Goal: Information Seeking & Learning: Find specific fact

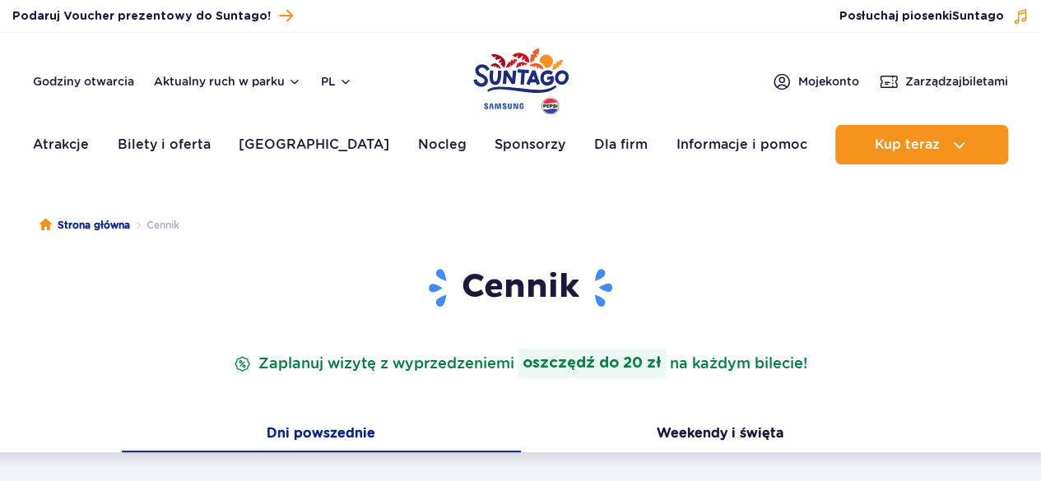
click at [230, 72] on div "Godziny otwarcia Aktualny ruch w parku pl PL EN UA" at bounding box center [192, 82] width 319 height 20
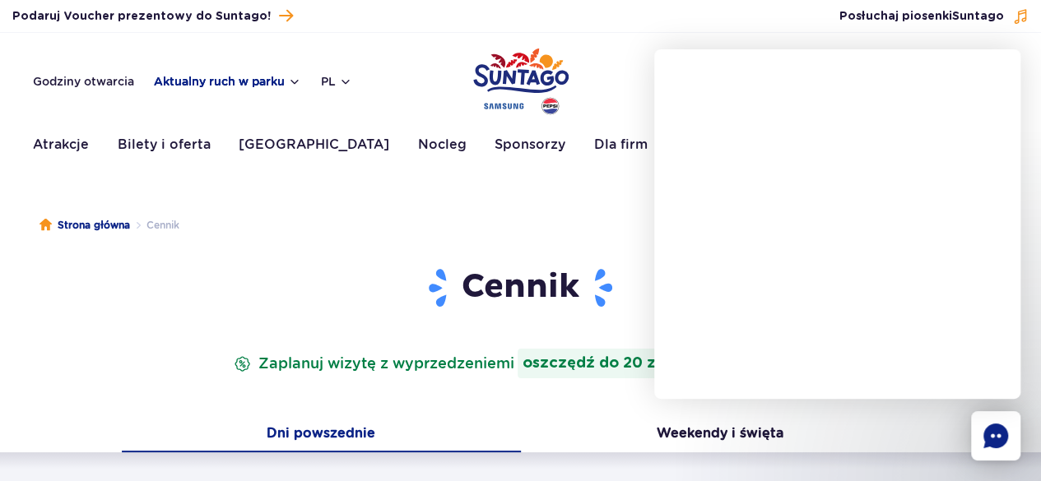
click at [270, 85] on button "Aktualny ruch w parku" at bounding box center [227, 81] width 147 height 13
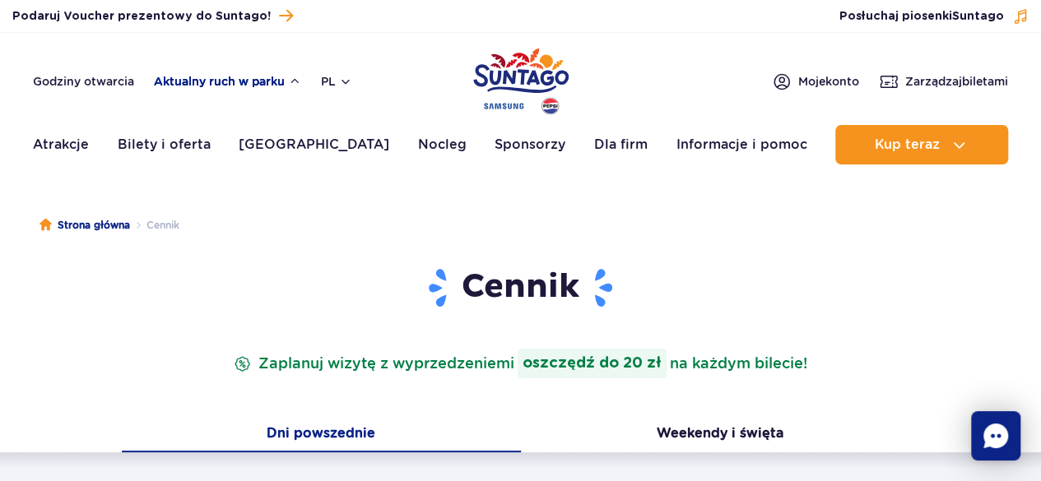
click at [286, 80] on button "Aktualny ruch w parku" at bounding box center [227, 81] width 147 height 13
click at [274, 80] on button "Aktualny ruch w parku" at bounding box center [227, 81] width 147 height 13
click at [273, 80] on button "Aktualny ruch w parku" at bounding box center [227, 81] width 147 height 13
click at [202, 80] on button "Aktualny ruch w parku" at bounding box center [227, 81] width 147 height 13
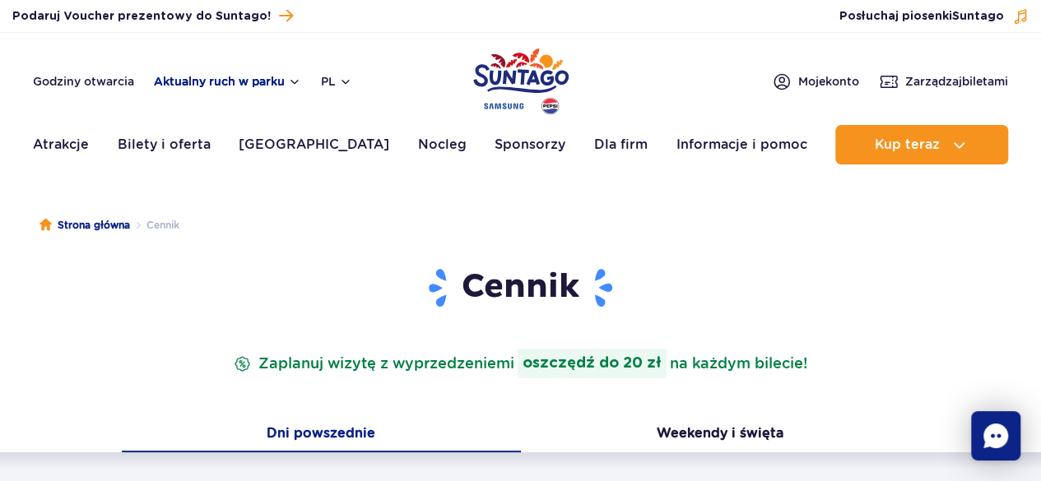
click at [295, 81] on button "Aktualny ruch w parku" at bounding box center [227, 81] width 147 height 13
click at [278, 80] on button "Aktualny ruch w parku" at bounding box center [227, 81] width 147 height 13
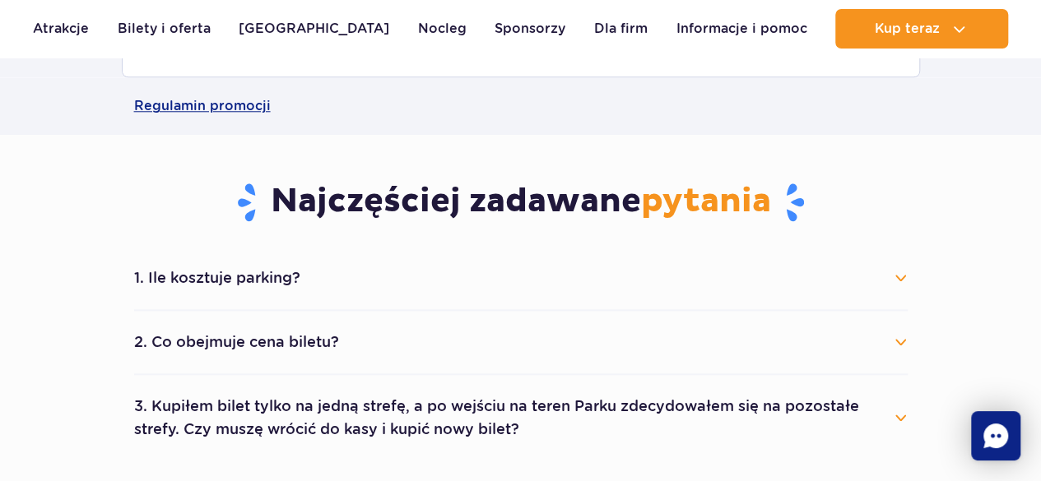
scroll to position [905, 0]
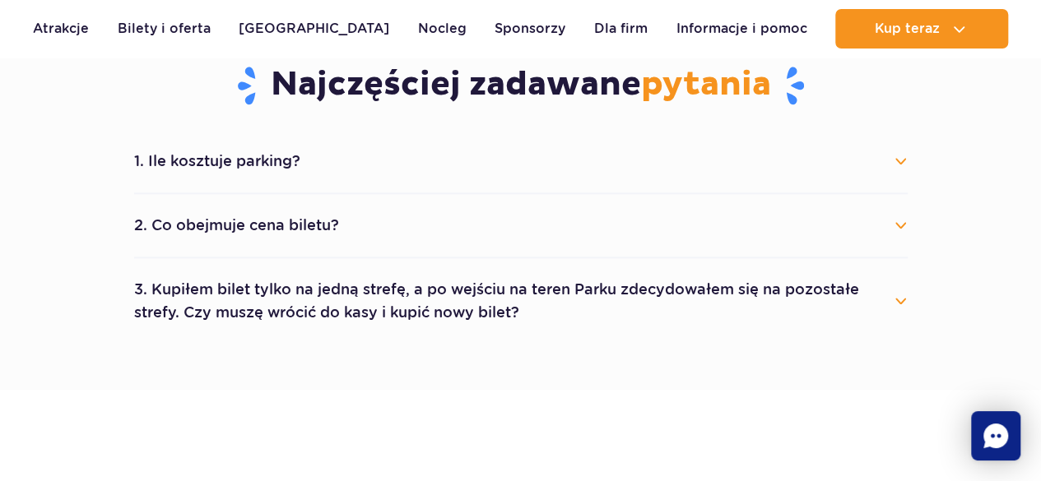
click at [445, 284] on button "3. Kupiłem bilet tylko na jedną strefę, a po wejściu na teren Parku zdecydowałe…" at bounding box center [521, 301] width 774 height 59
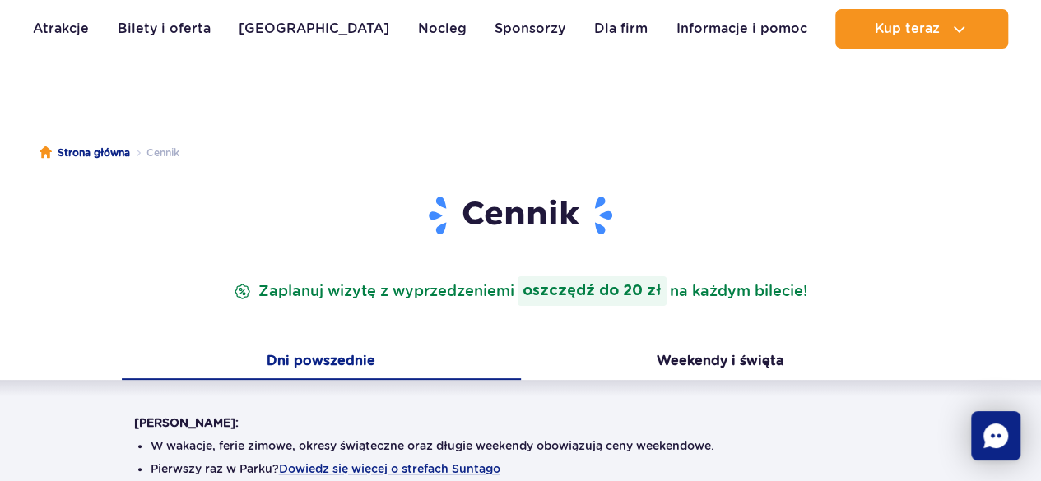
scroll to position [0, 0]
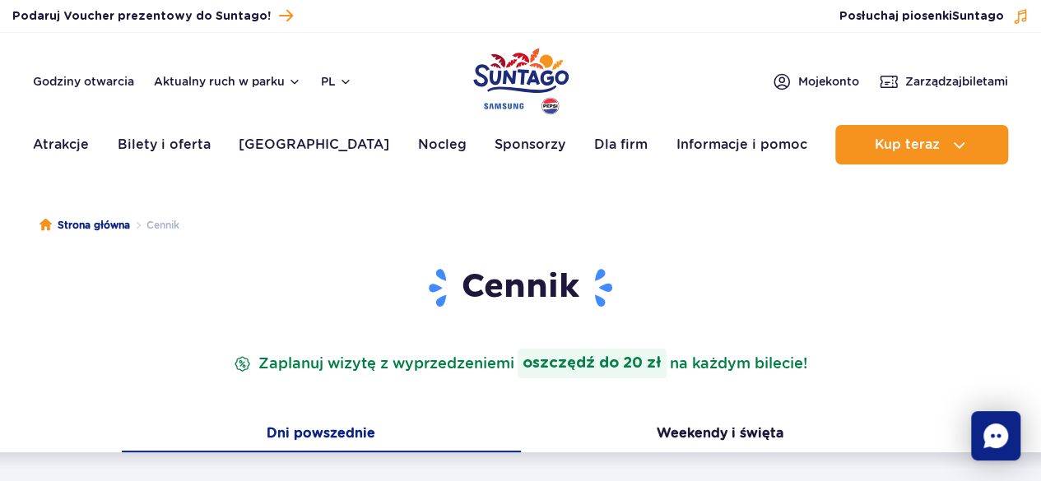
click at [216, 88] on div "Godziny otwarcia Aktualny ruch w parku pl PL EN UA" at bounding box center [192, 82] width 319 height 20
click at [212, 78] on button "Aktualny ruch w parku" at bounding box center [227, 81] width 147 height 13
click at [119, 84] on link "Godziny otwarcia" at bounding box center [83, 81] width 101 height 16
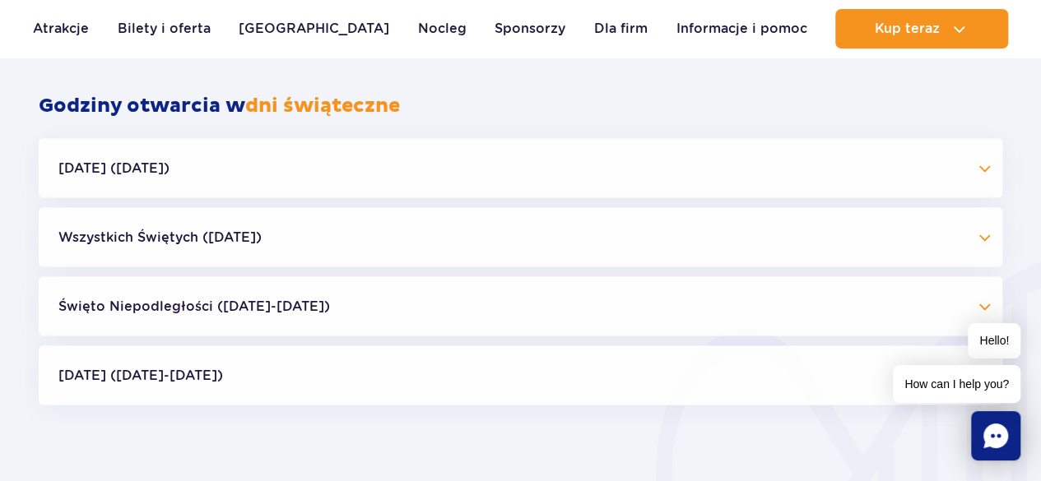
scroll to position [1421, 0]
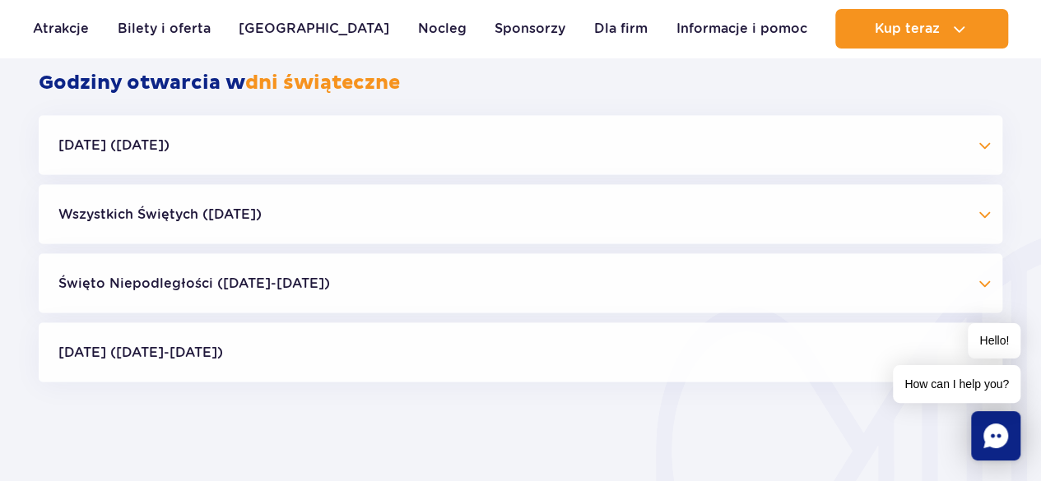
click at [553, 142] on button "Halloween (31.10.25)" at bounding box center [521, 144] width 964 height 59
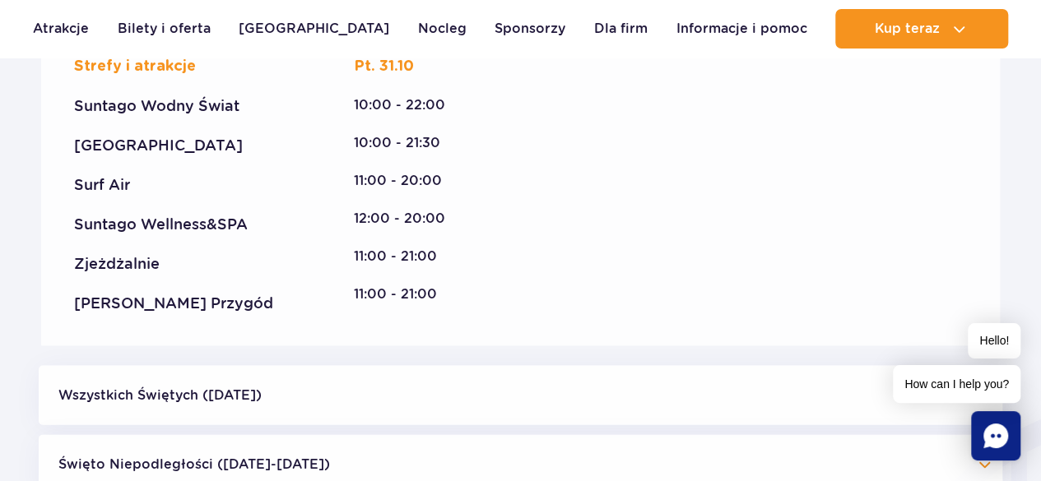
scroll to position [1668, 0]
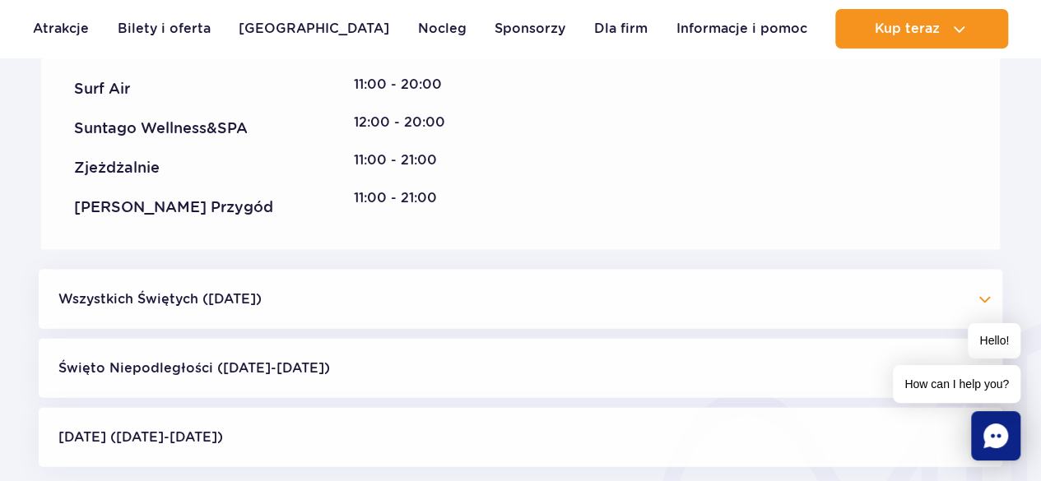
click at [408, 309] on button "Wszystkich Świętych (01.11.25)" at bounding box center [521, 299] width 964 height 59
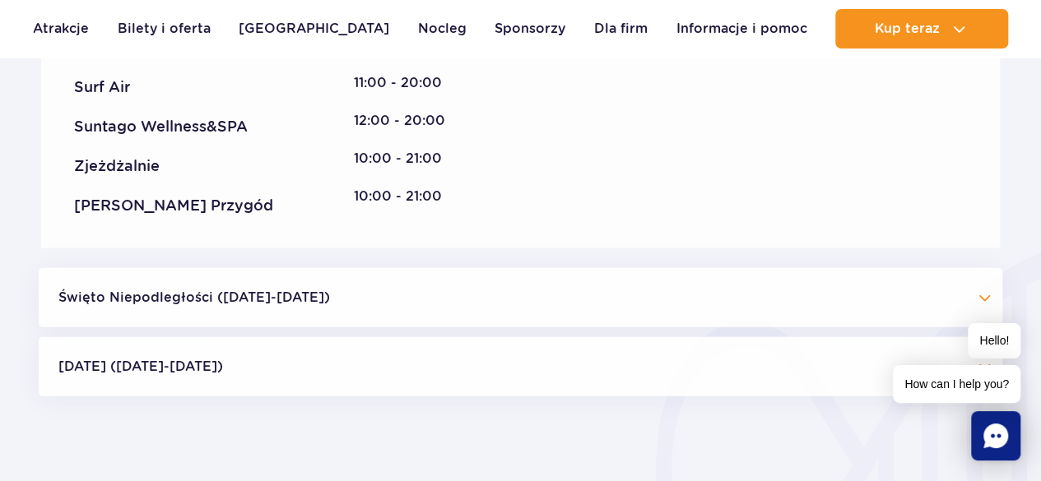
scroll to position [2079, 0]
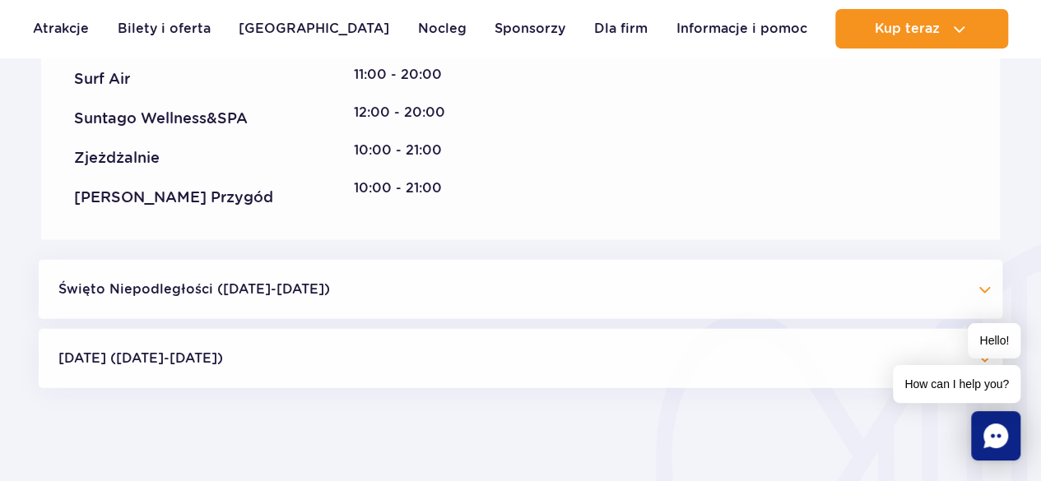
click at [329, 368] on button "Boże Narodzenie (23.12-01.01.26)" at bounding box center [521, 358] width 964 height 59
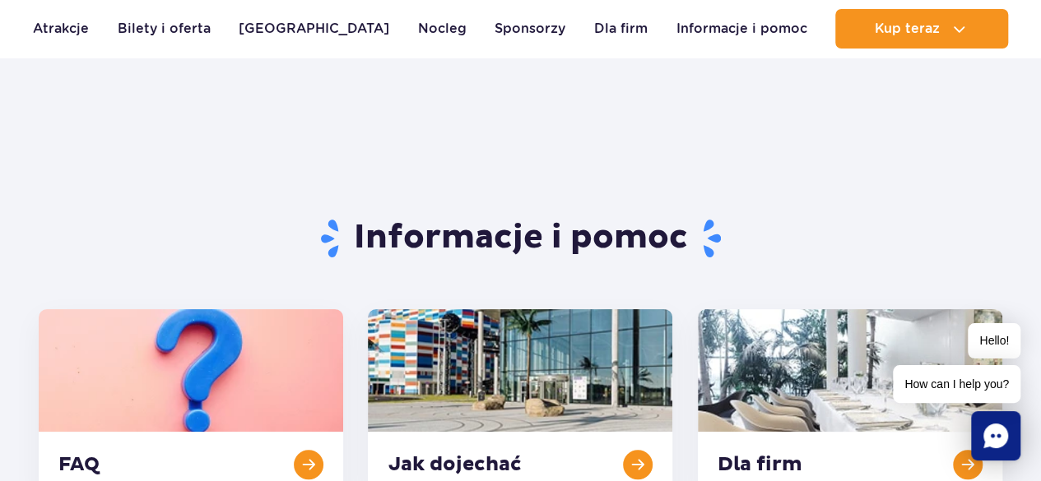
scroll to position [0, 0]
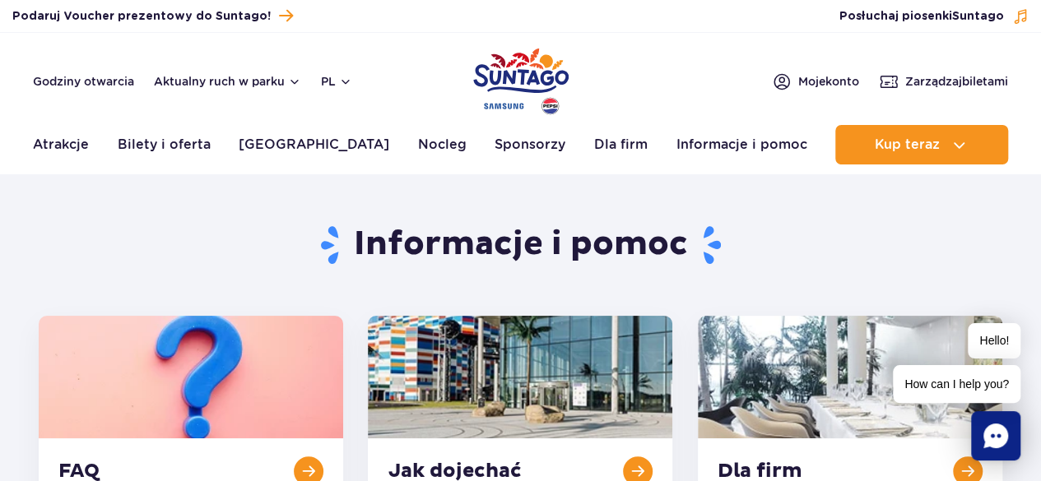
click at [232, 72] on div "Godziny otwarcia Aktualny ruch w parku pl PL EN UA" at bounding box center [192, 82] width 319 height 20
click at [252, 85] on button "Aktualny ruch w parku" at bounding box center [227, 81] width 147 height 13
